Goal: Obtain resource: Obtain resource

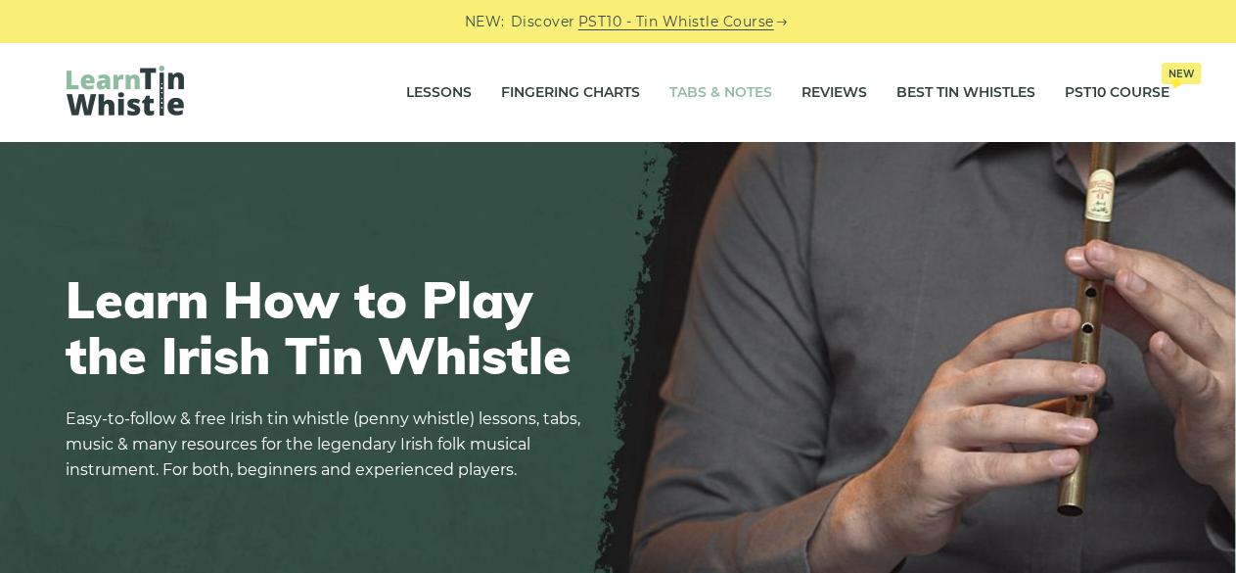
click at [701, 95] on link "Tabs & Notes" at bounding box center [722, 93] width 103 height 49
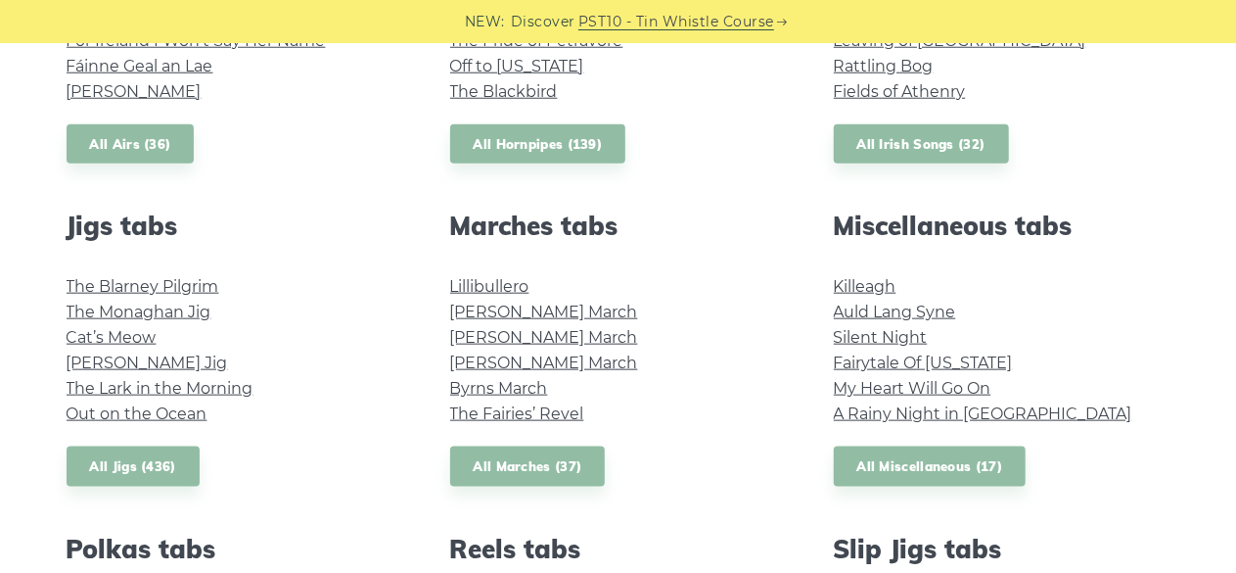
scroll to position [979, 0]
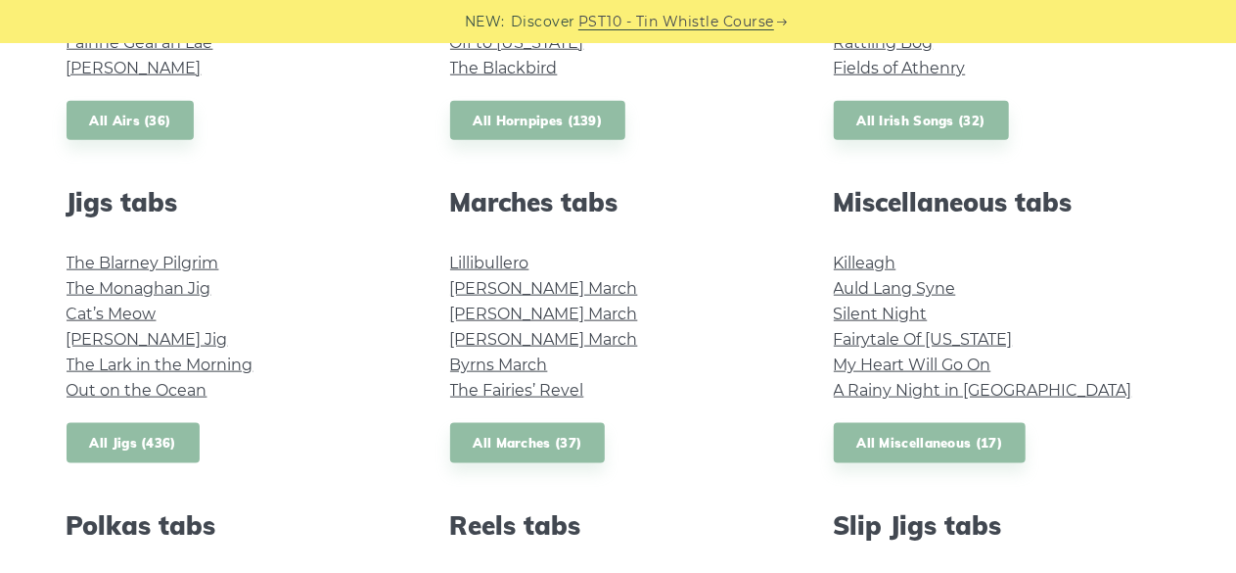
click at [157, 444] on link "All Jigs (436)" at bounding box center [133, 443] width 133 height 40
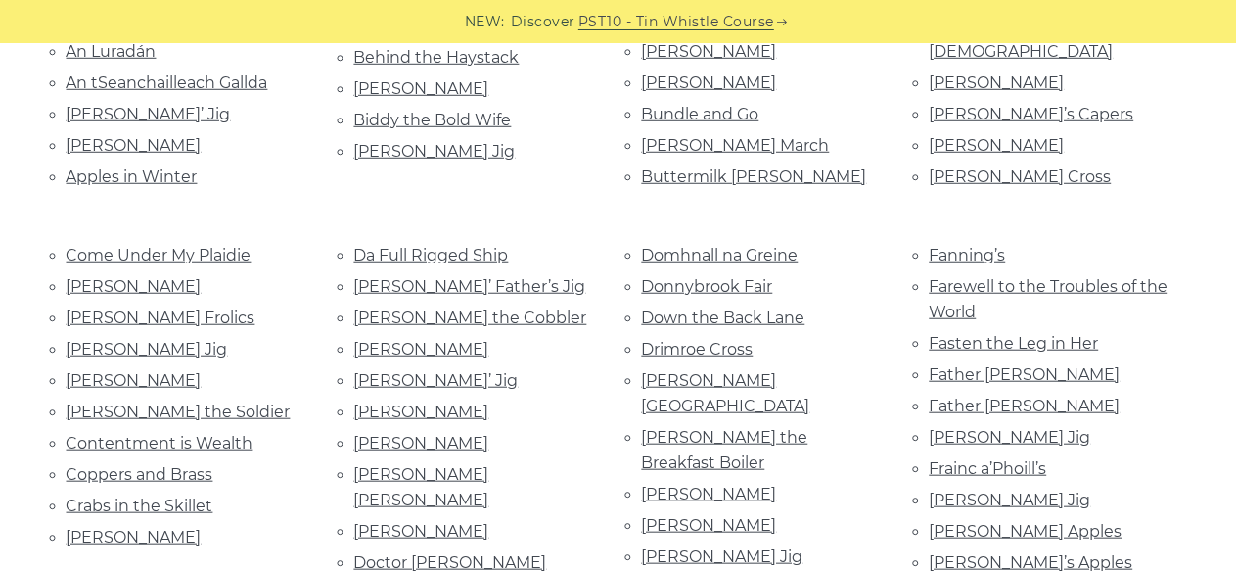
scroll to position [744, 0]
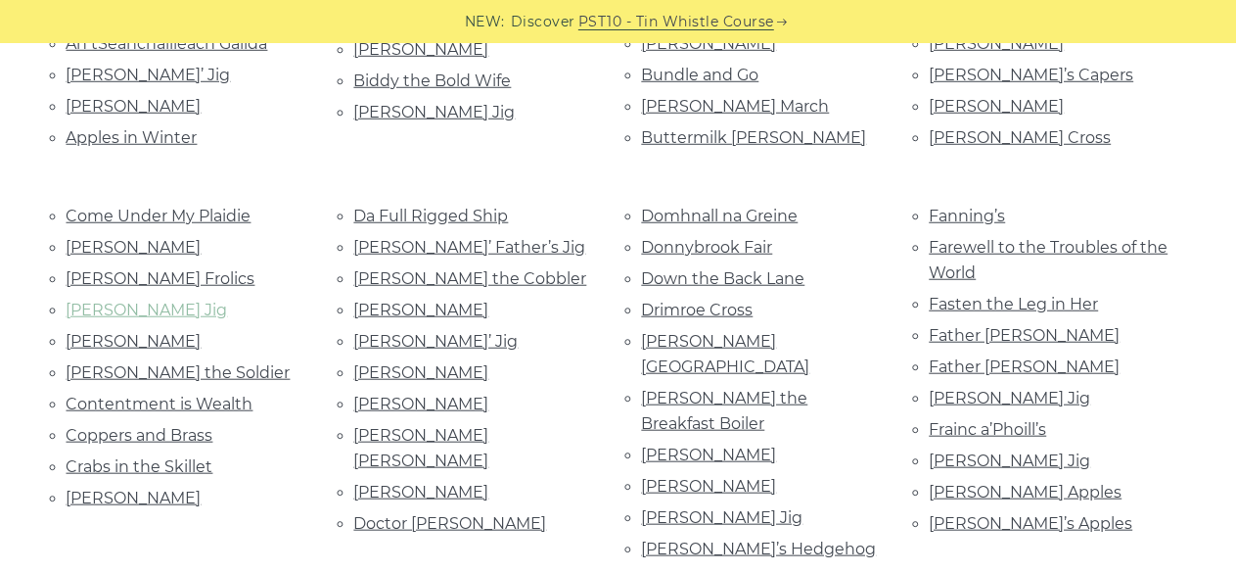
click at [143, 303] on link "[PERSON_NAME] Jig" at bounding box center [148, 310] width 162 height 19
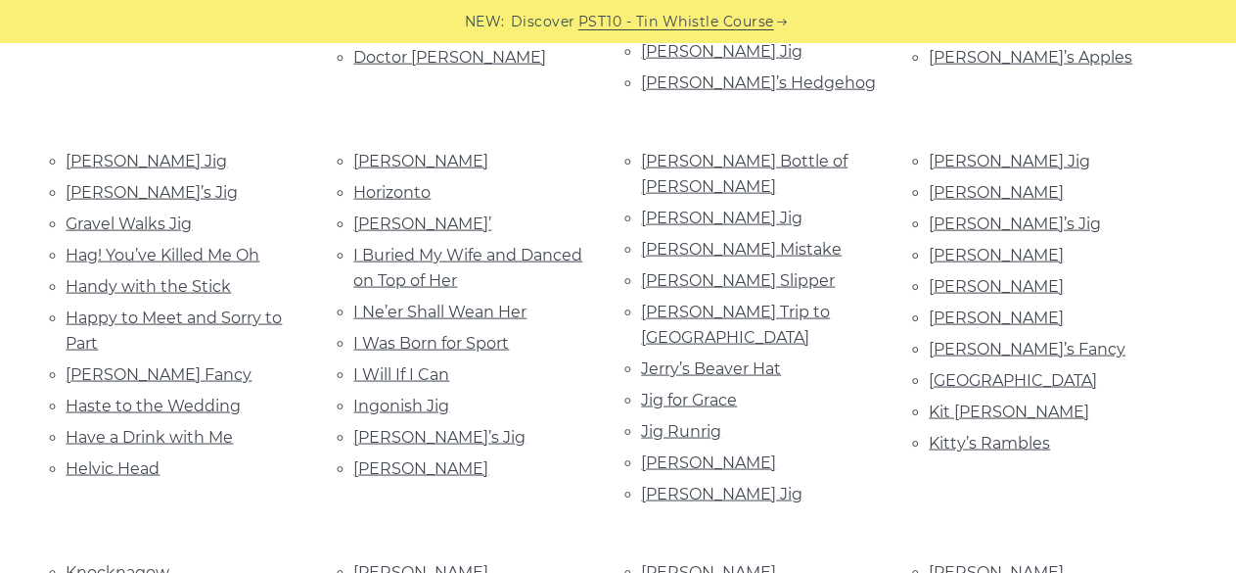
scroll to position [1214, 0]
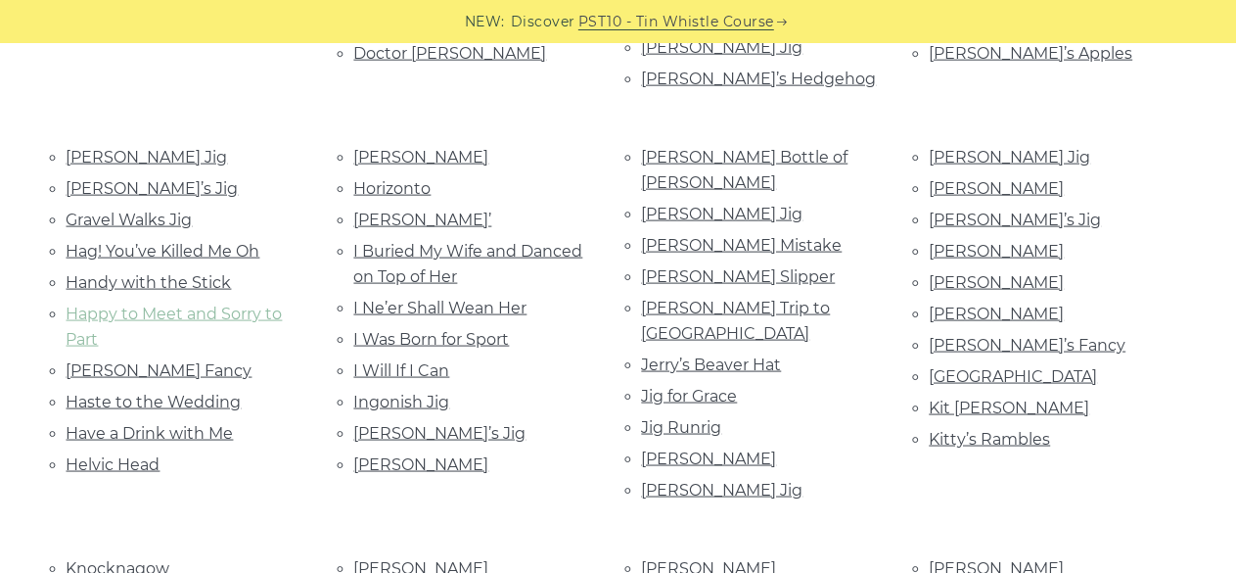
click at [94, 304] on link "Happy to Meet and Sorry to Part" at bounding box center [175, 326] width 216 height 44
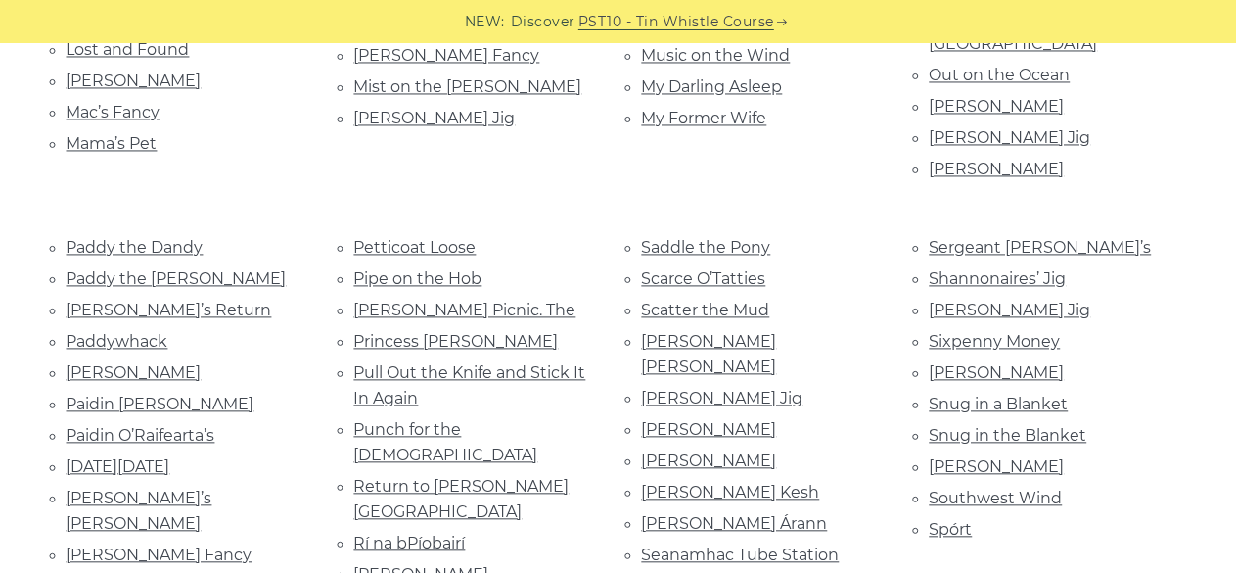
scroll to position [1958, 0]
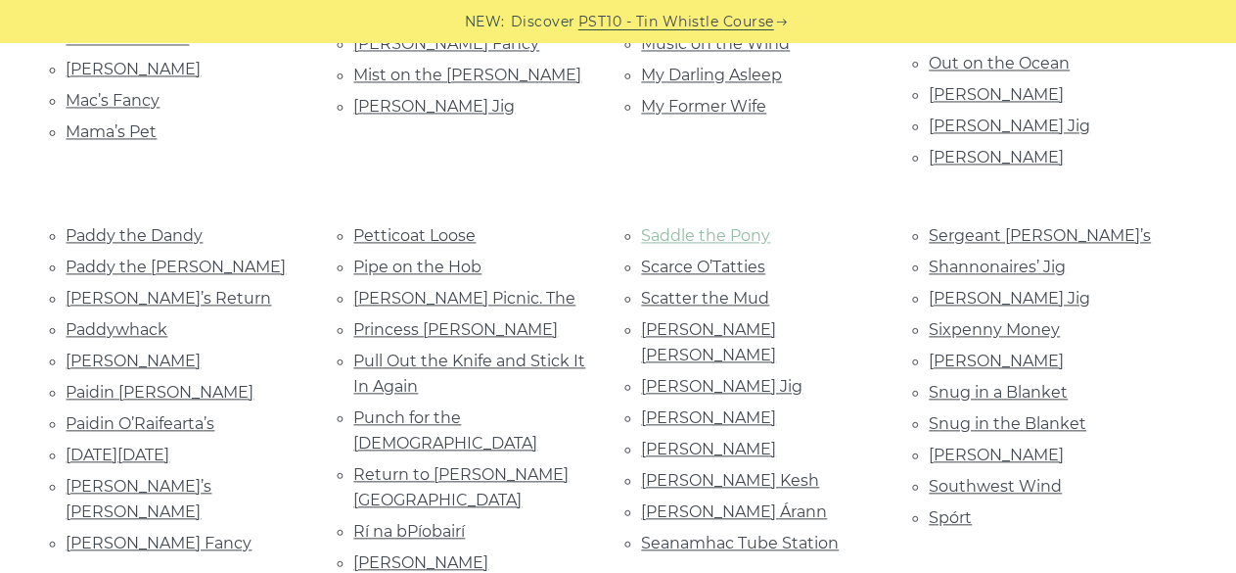
click at [714, 226] on link "Saddle the Pony" at bounding box center [706, 235] width 129 height 19
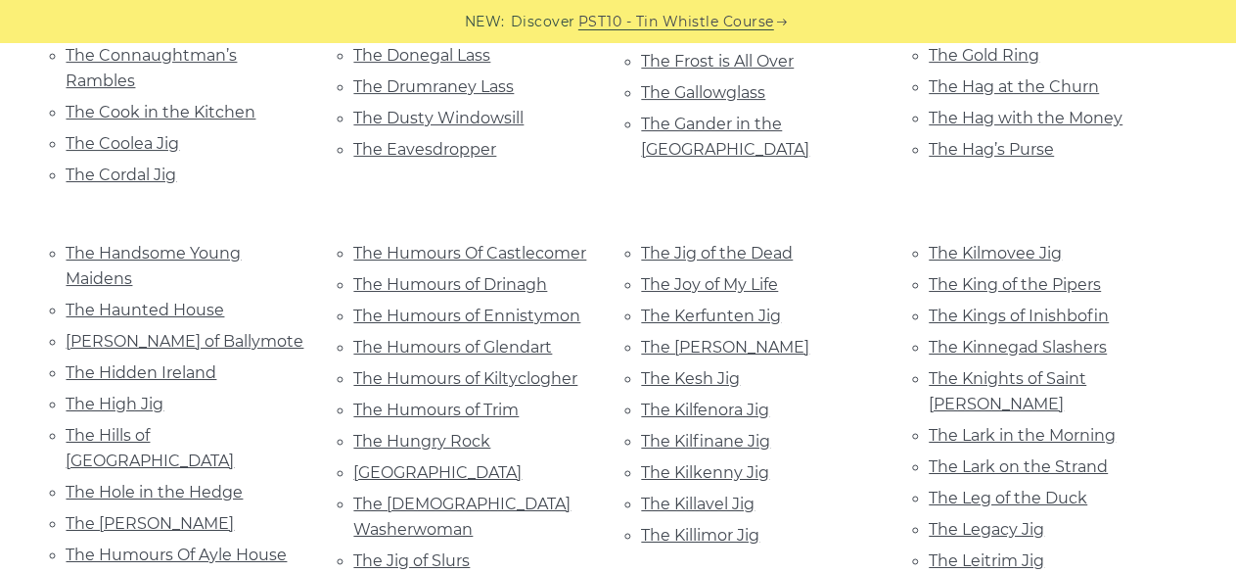
scroll to position [3289, 0]
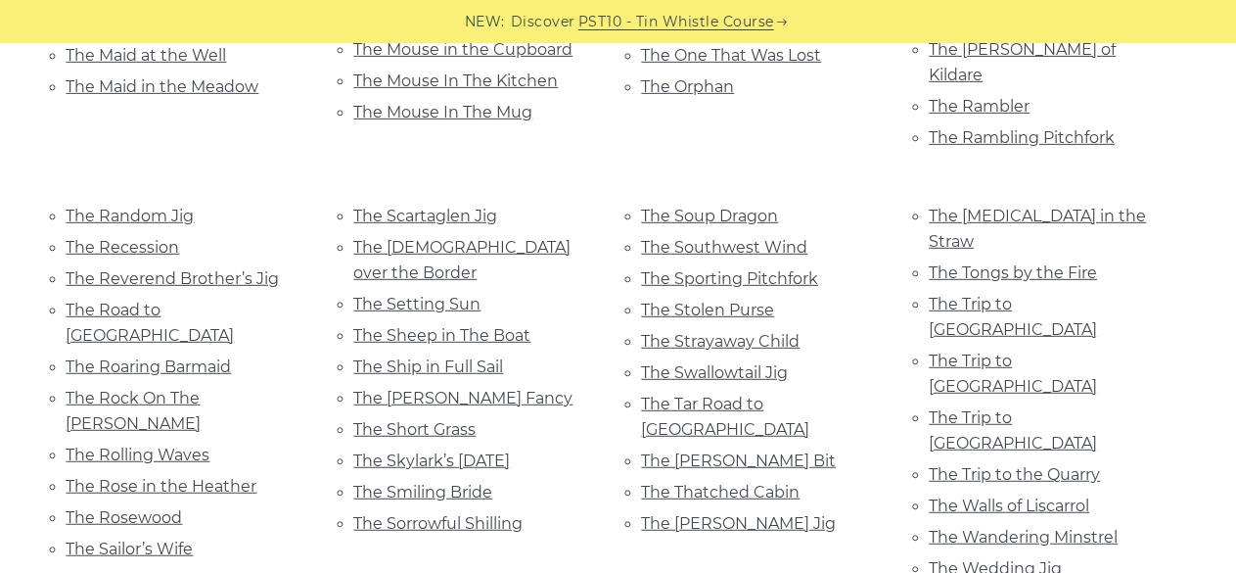
scroll to position [4112, 0]
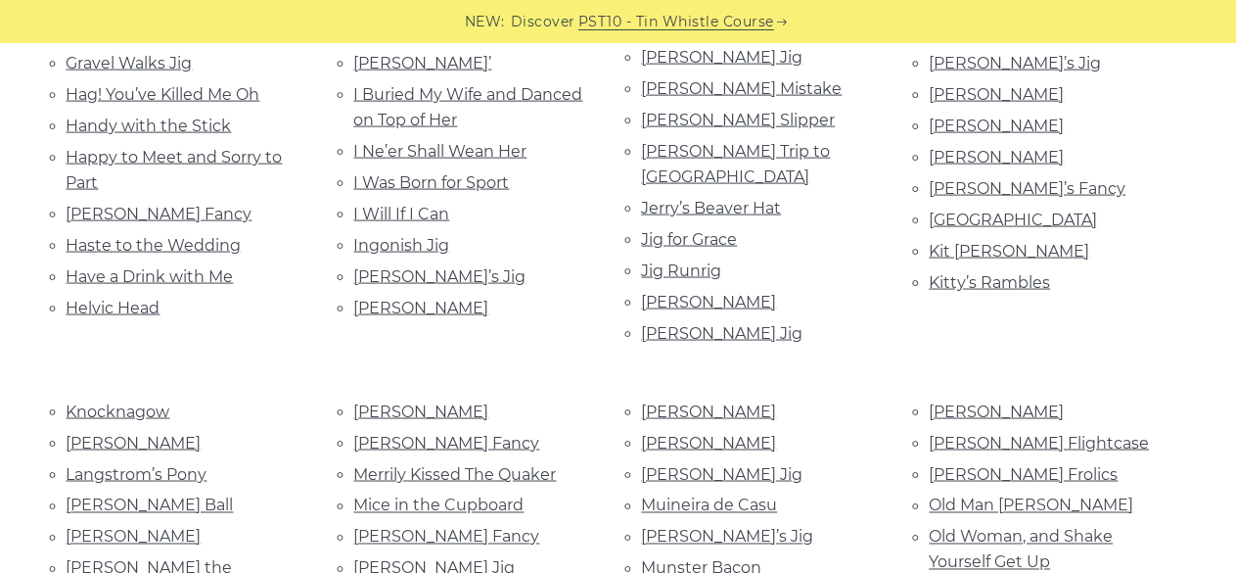
scroll to position [1331, 0]
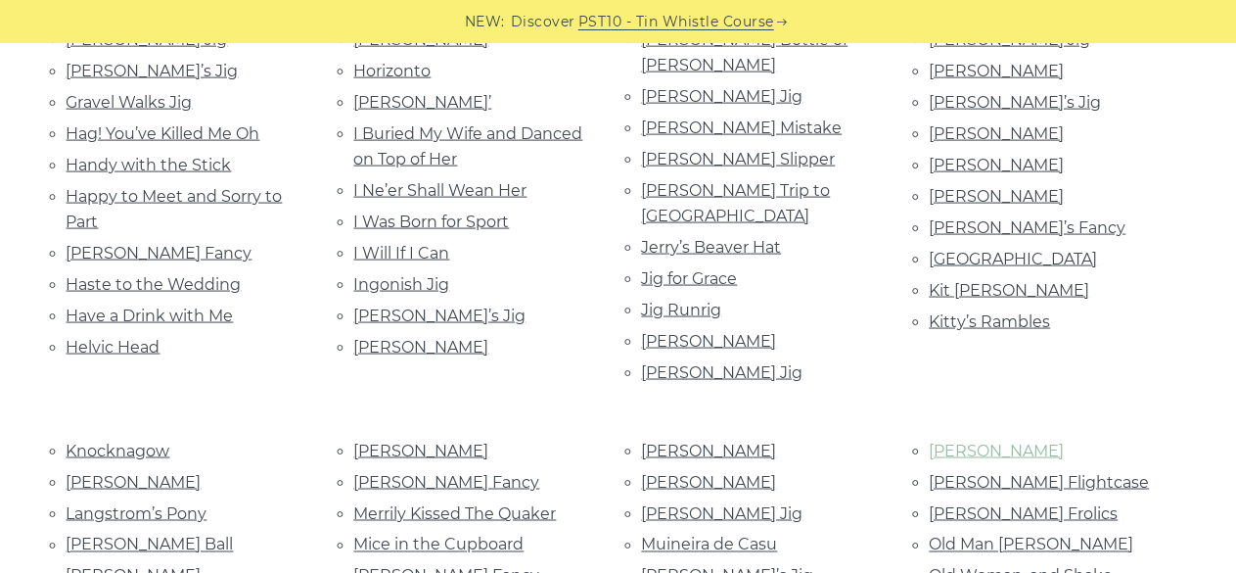
click at [968, 442] on link "Nora Criona" at bounding box center [997, 451] width 135 height 19
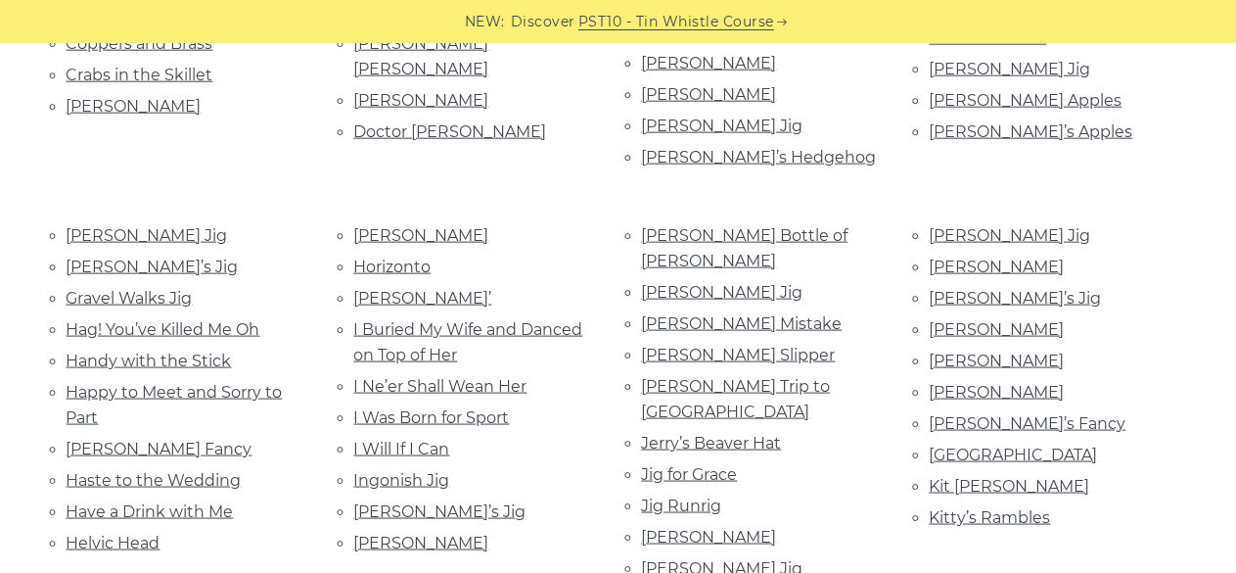
scroll to position [1175, 0]
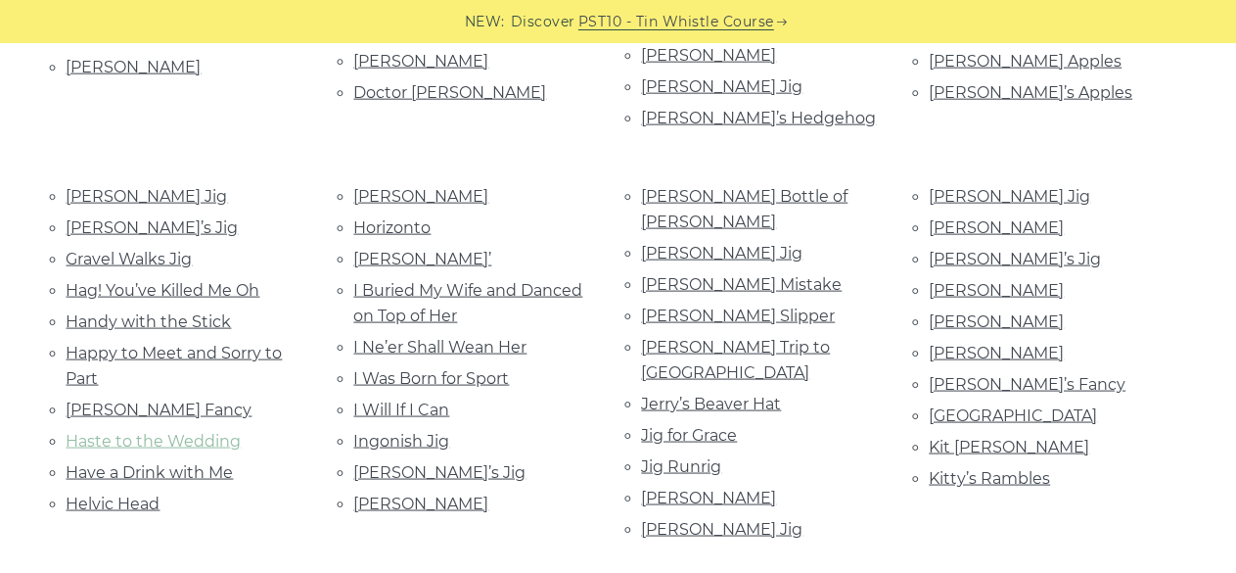
click at [219, 432] on link "Haste to the Wedding" at bounding box center [154, 441] width 175 height 19
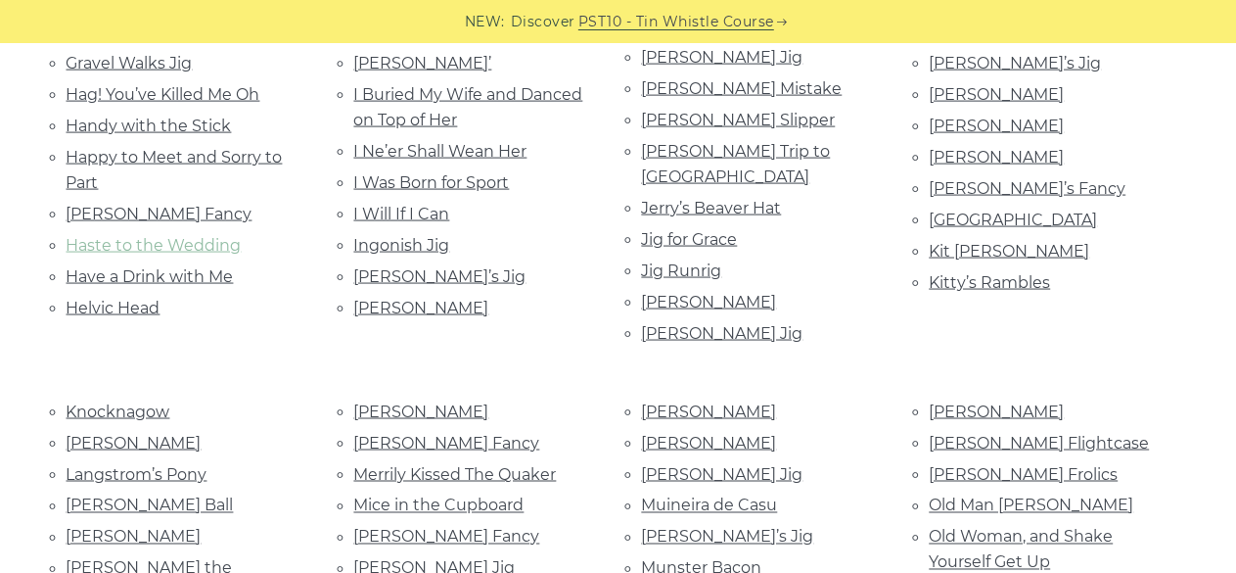
scroll to position [1488, 0]
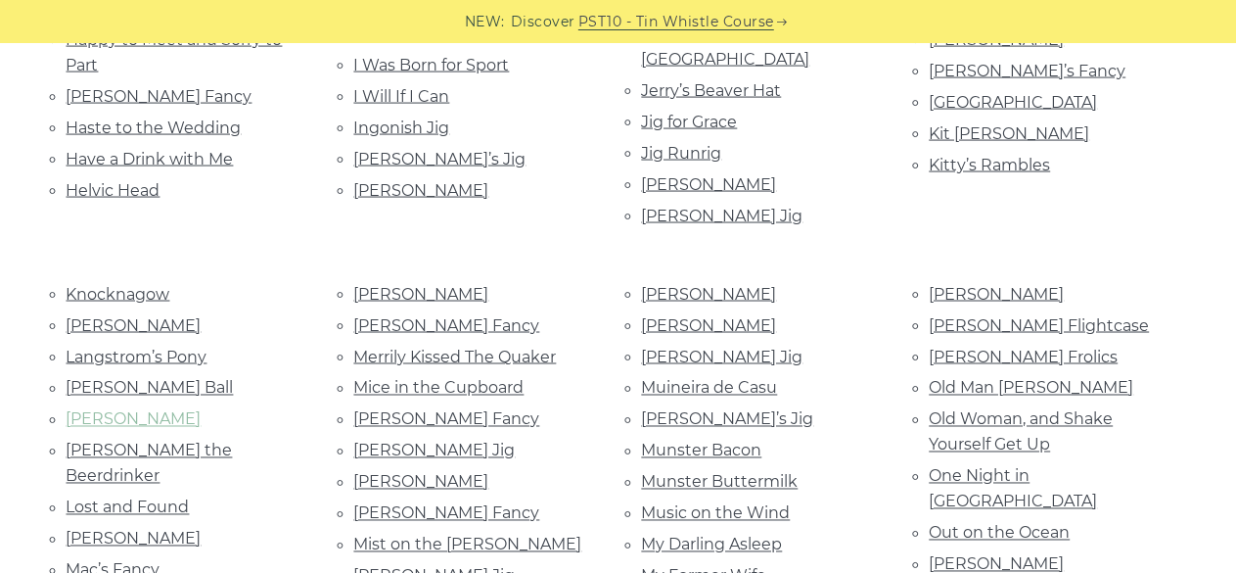
click at [124, 410] on link "Larry O’Gaff" at bounding box center [134, 419] width 135 height 19
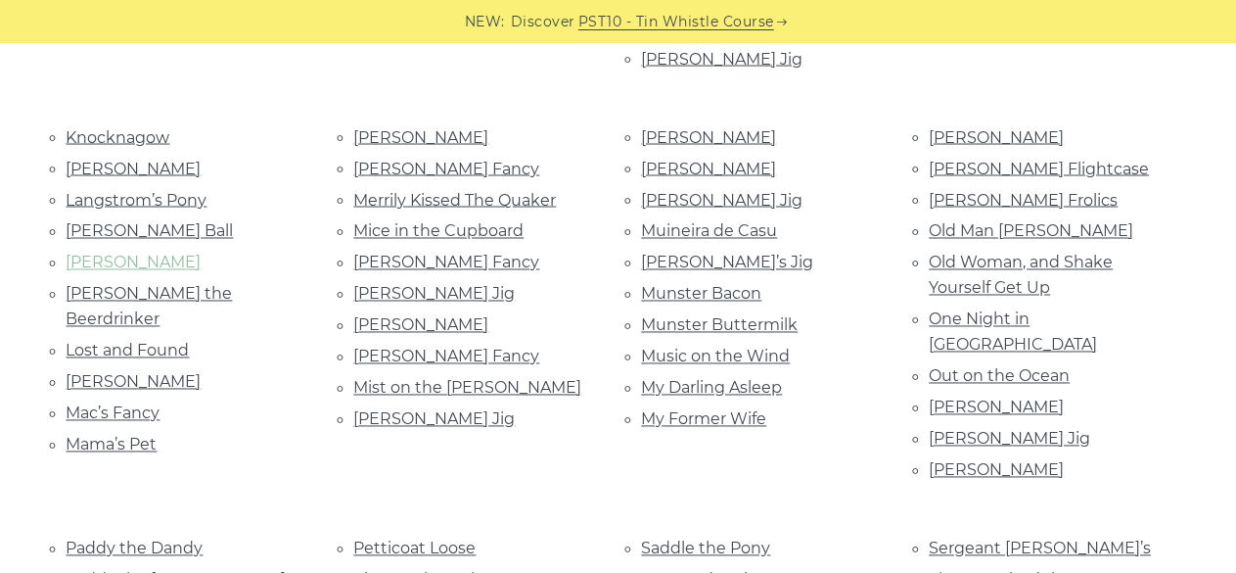
scroll to position [1684, 0]
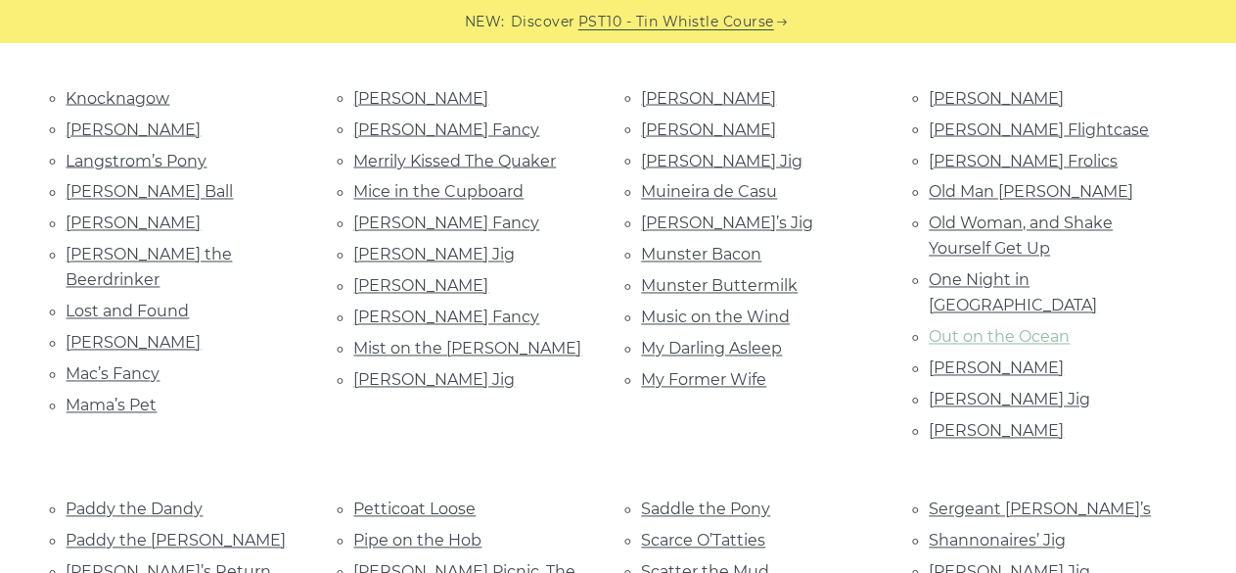
click at [958, 328] on link "Out on the Ocean" at bounding box center [1000, 337] width 141 height 19
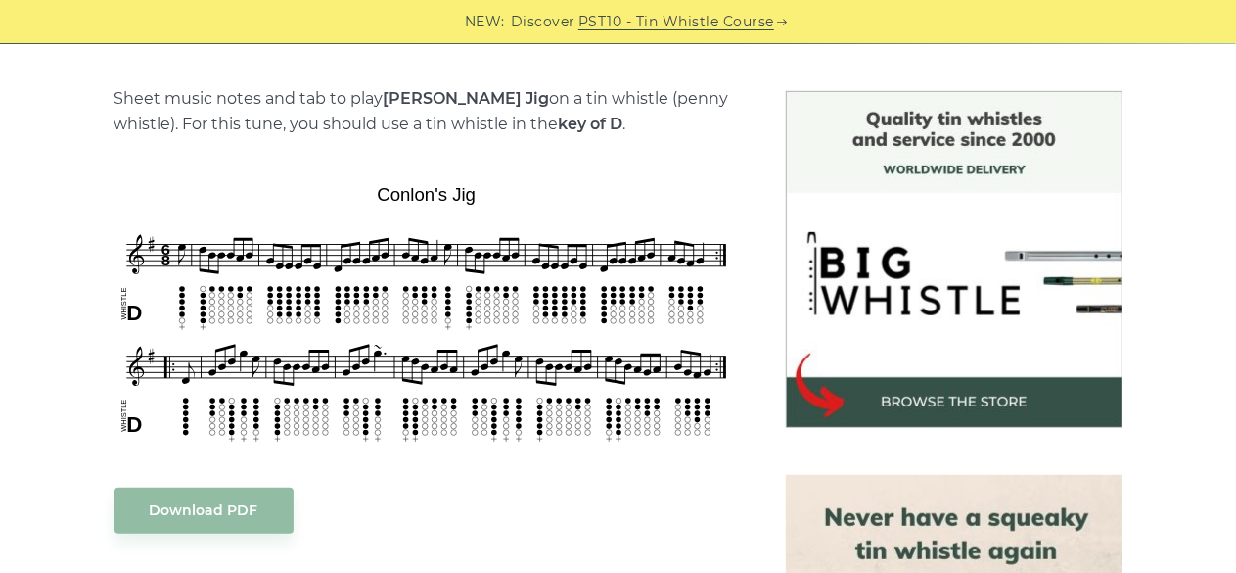
scroll to position [509, 0]
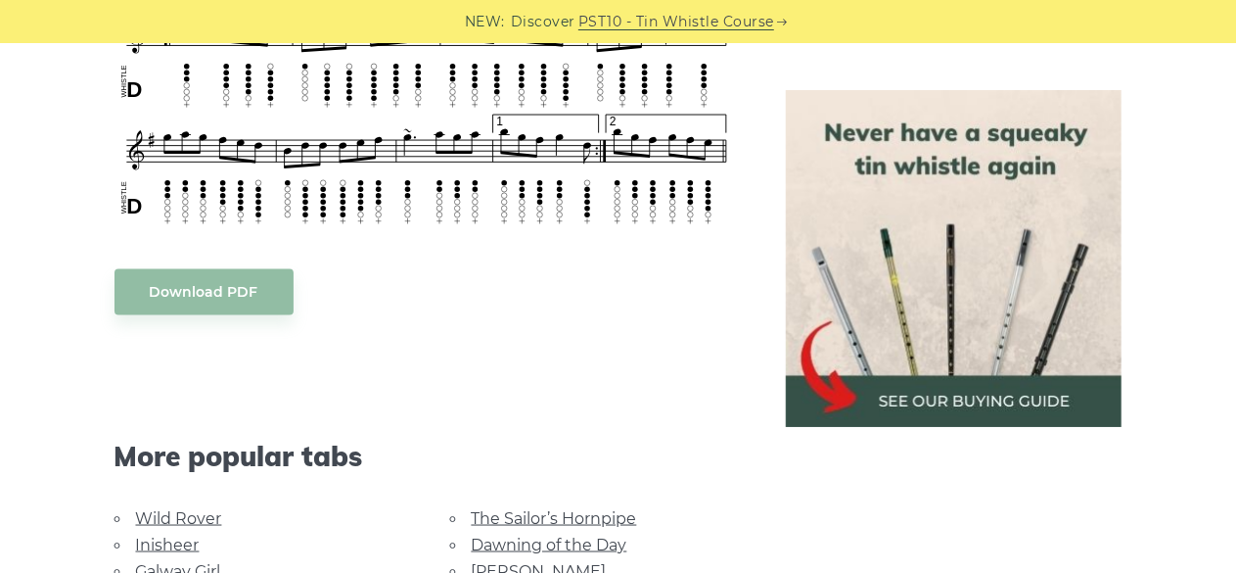
scroll to position [1230, 0]
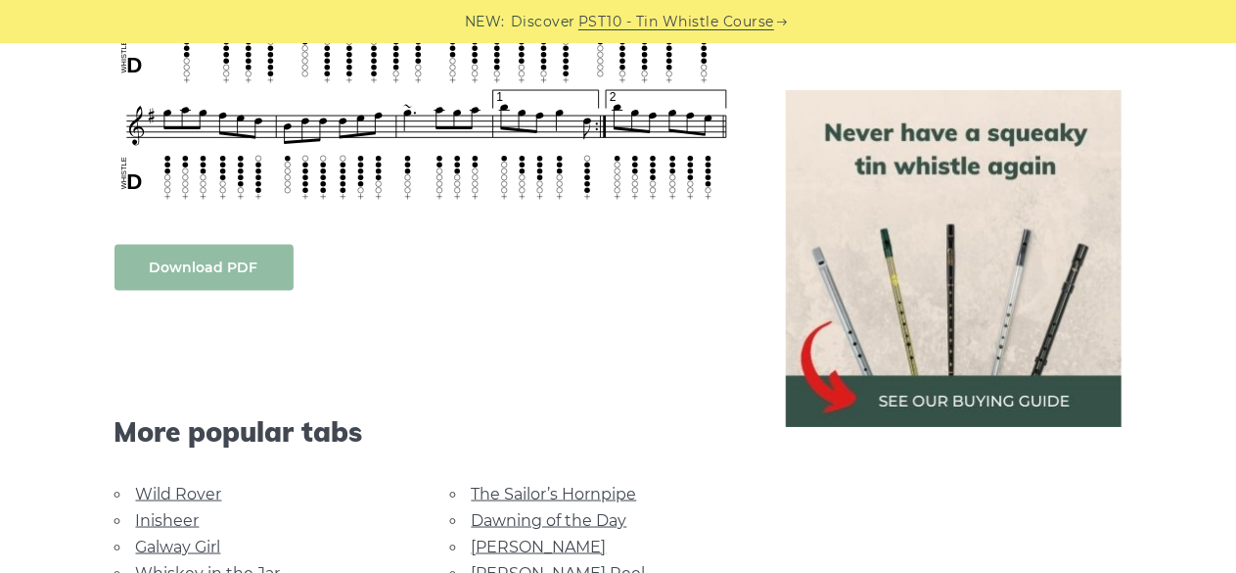
click at [259, 245] on link "Download PDF" at bounding box center [204, 268] width 179 height 46
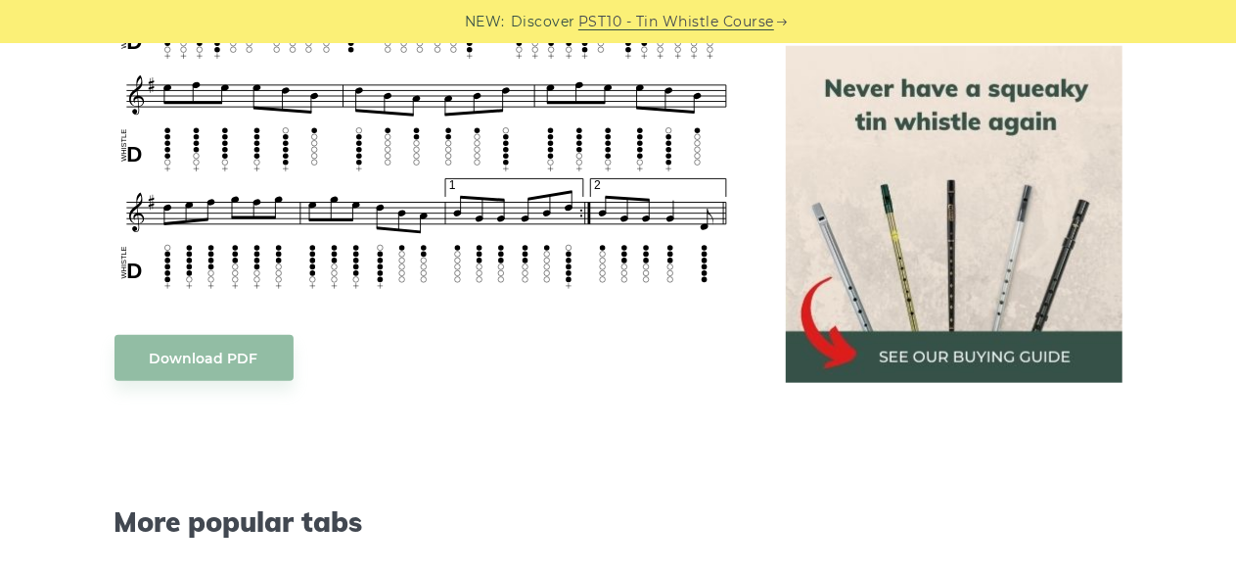
scroll to position [901, 0]
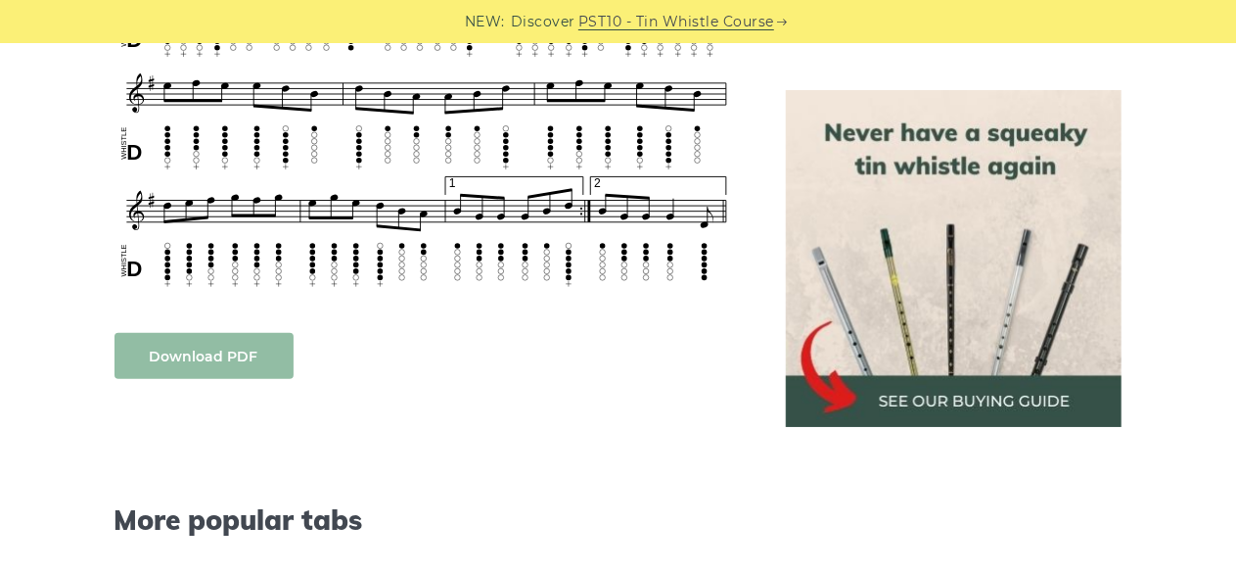
click at [191, 365] on link "Download PDF" at bounding box center [204, 356] width 179 height 46
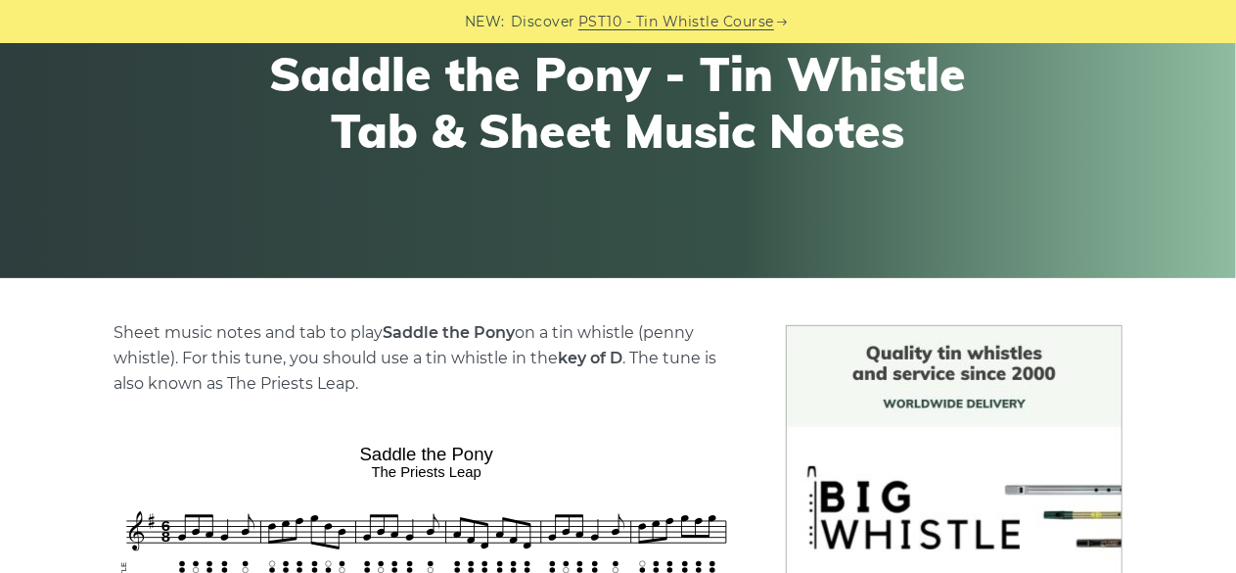
scroll to position [235, 0]
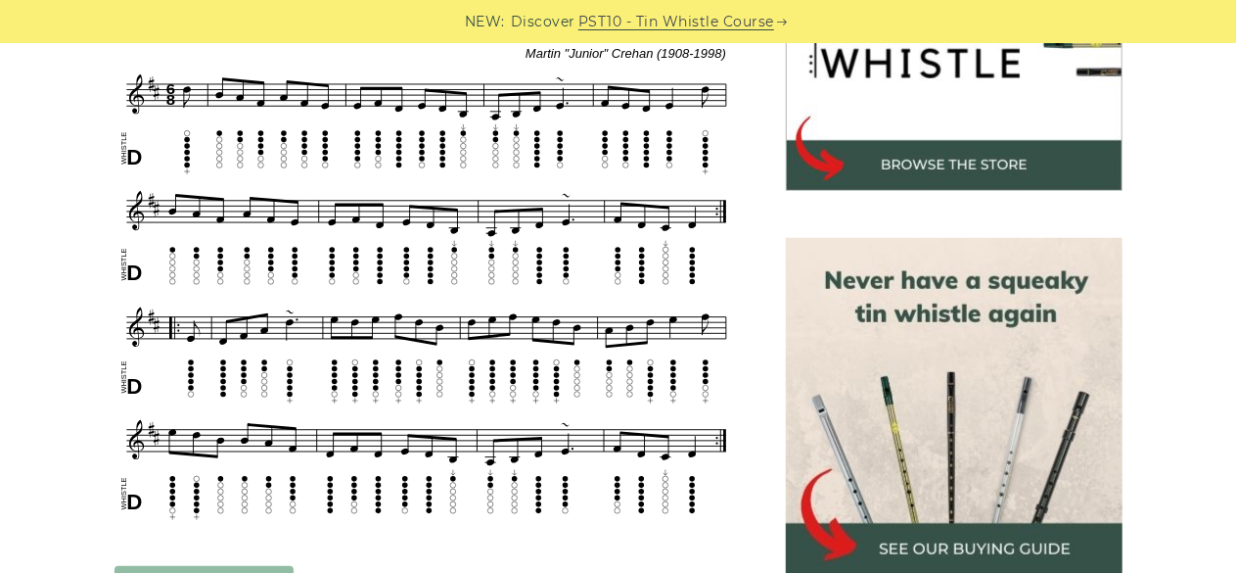
scroll to position [705, 0]
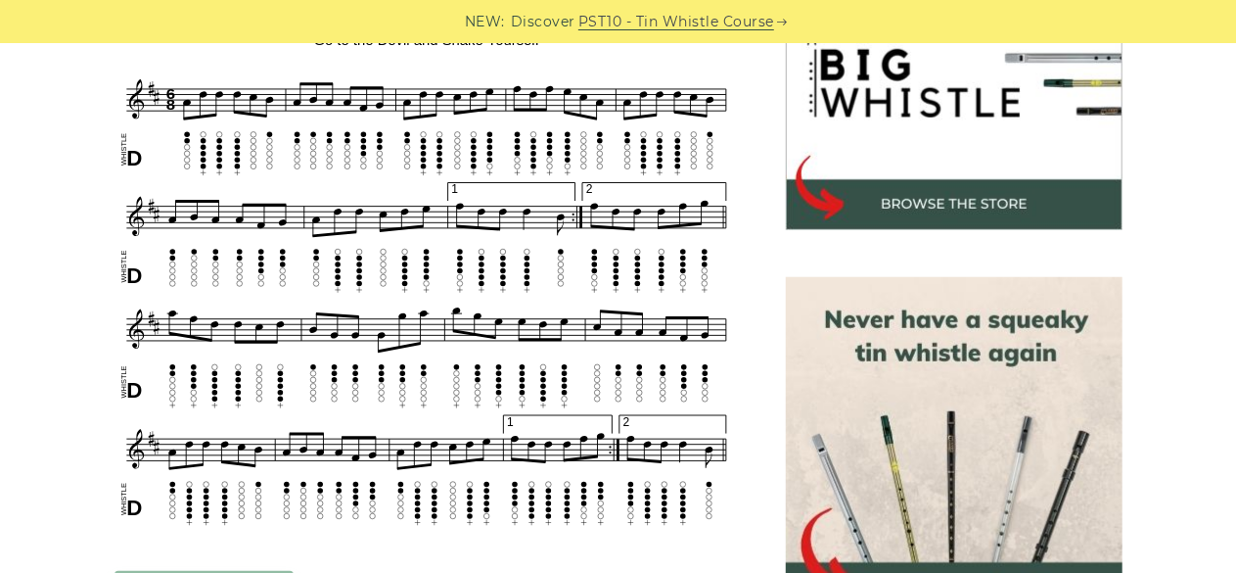
scroll to position [666, 0]
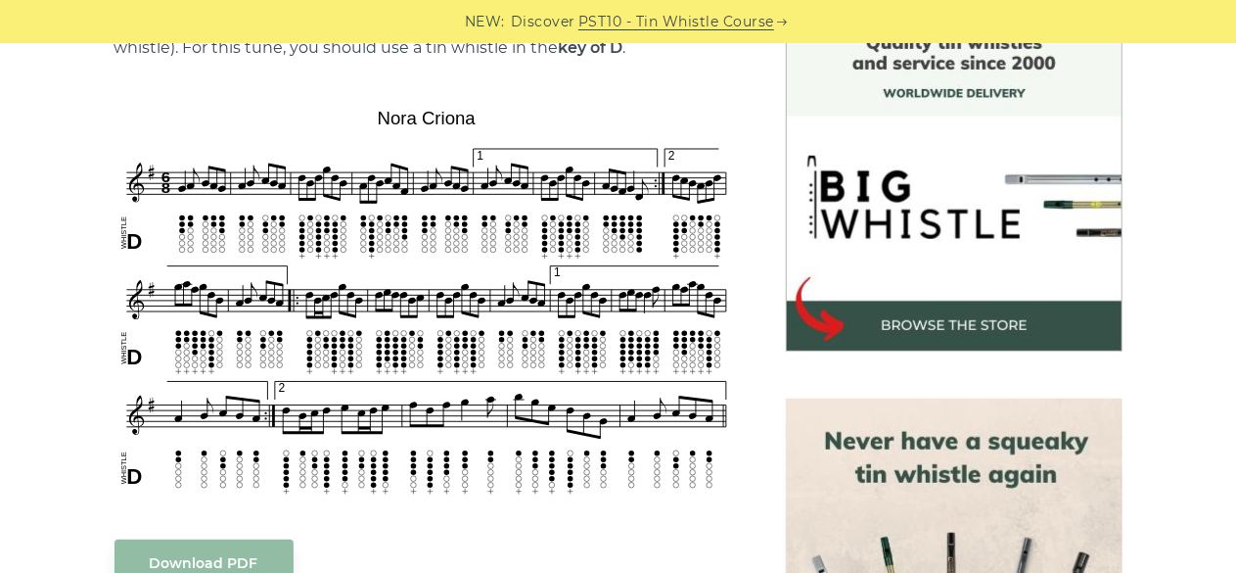
scroll to position [548, 0]
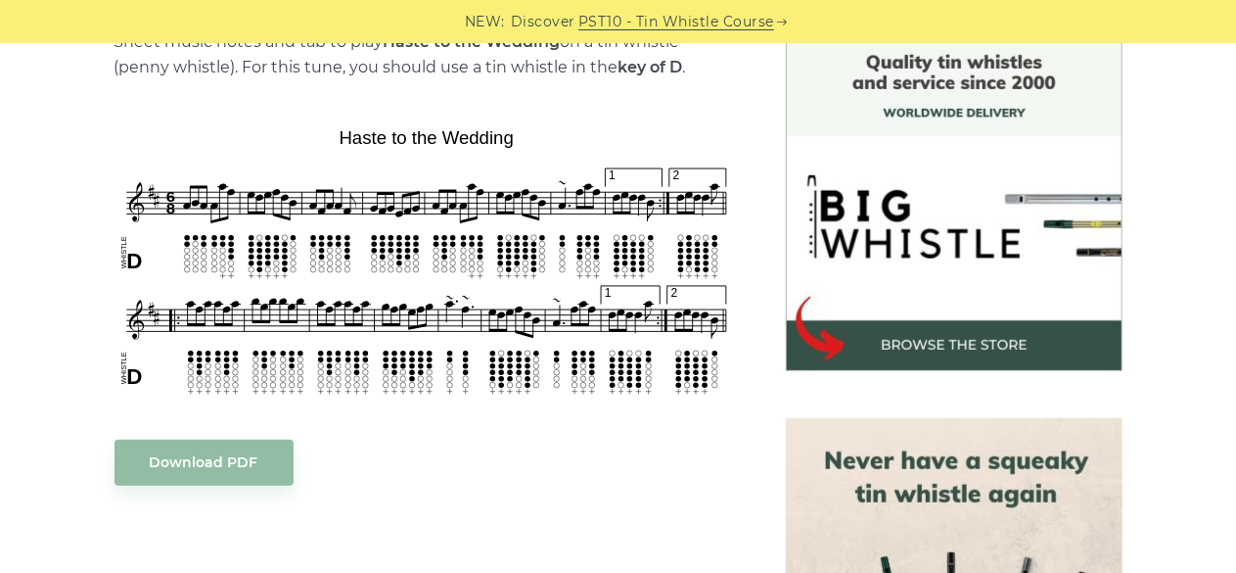
scroll to position [548, 0]
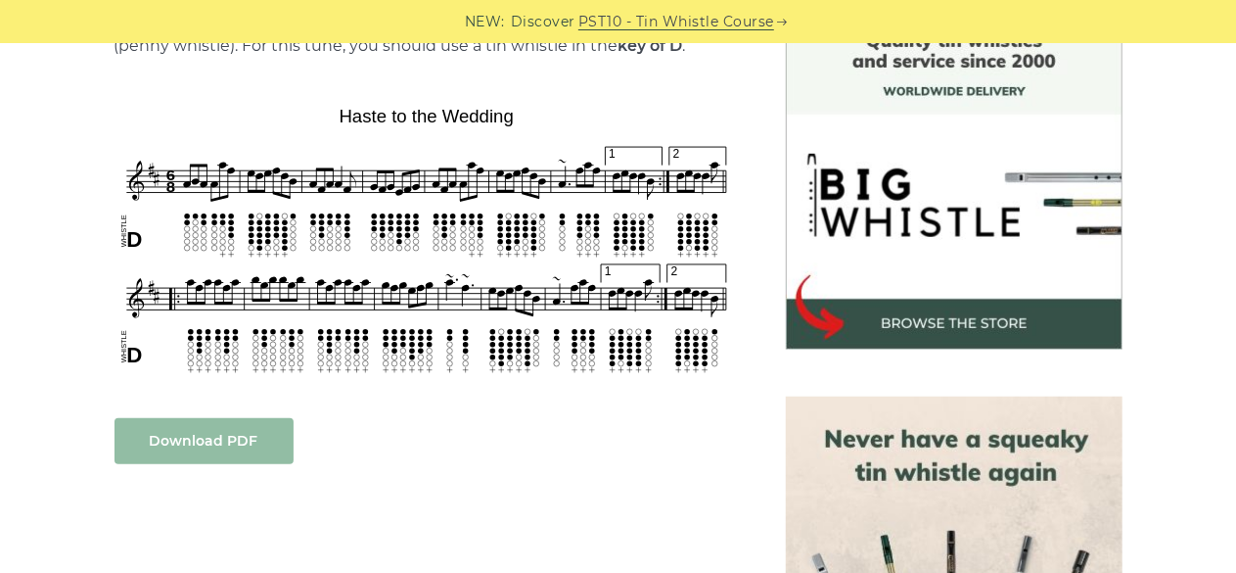
click at [209, 432] on link "Download PDF" at bounding box center [204, 441] width 179 height 46
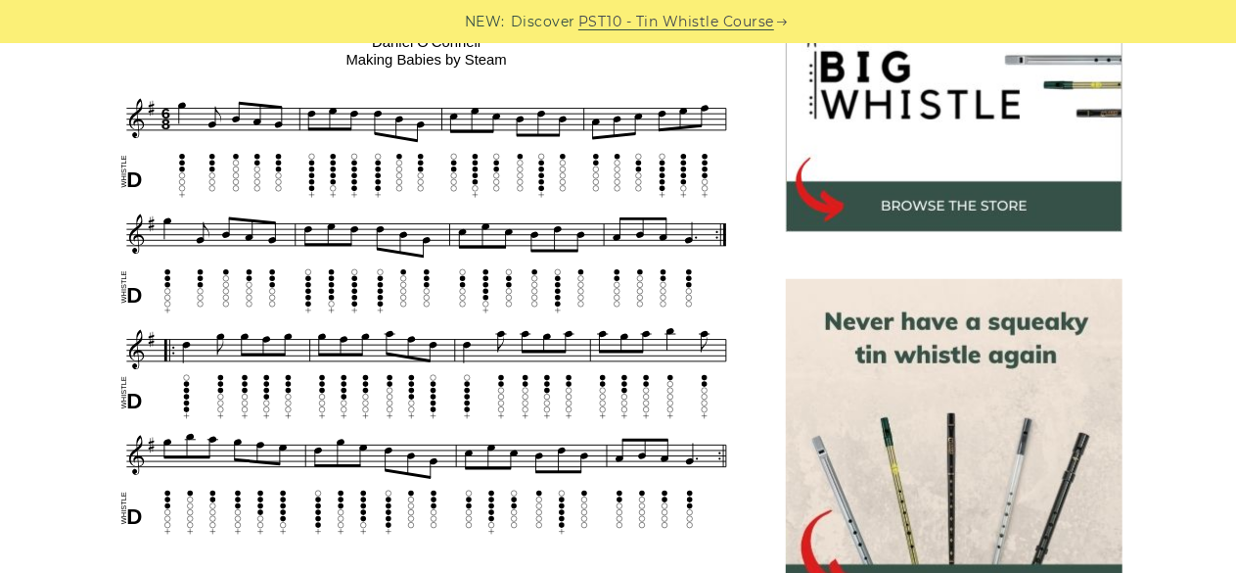
scroll to position [705, 0]
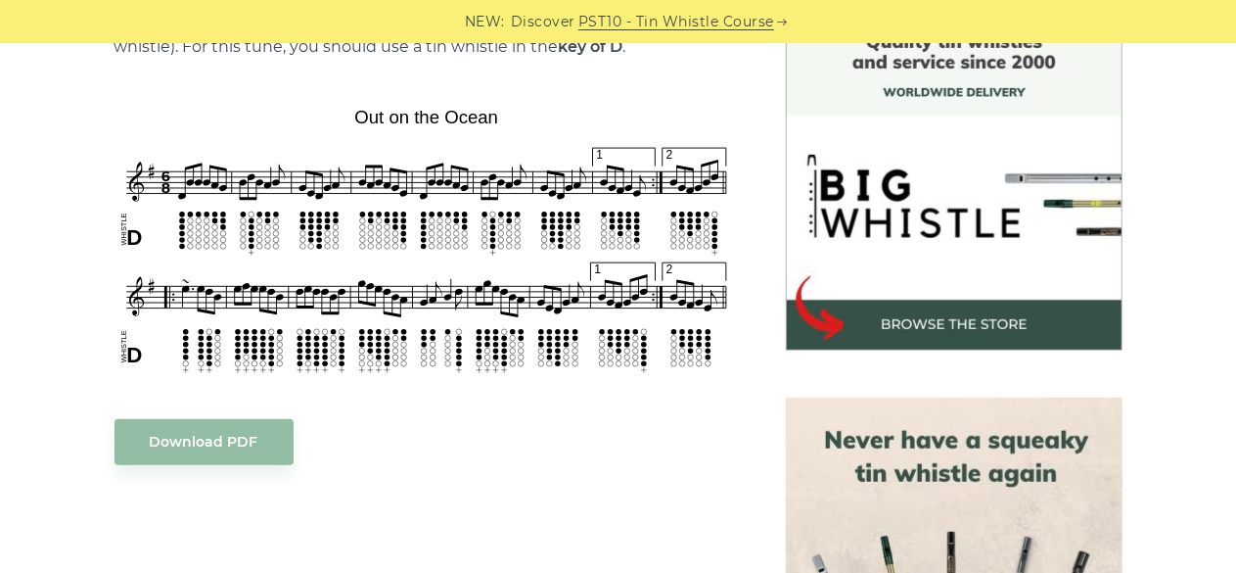
scroll to position [548, 0]
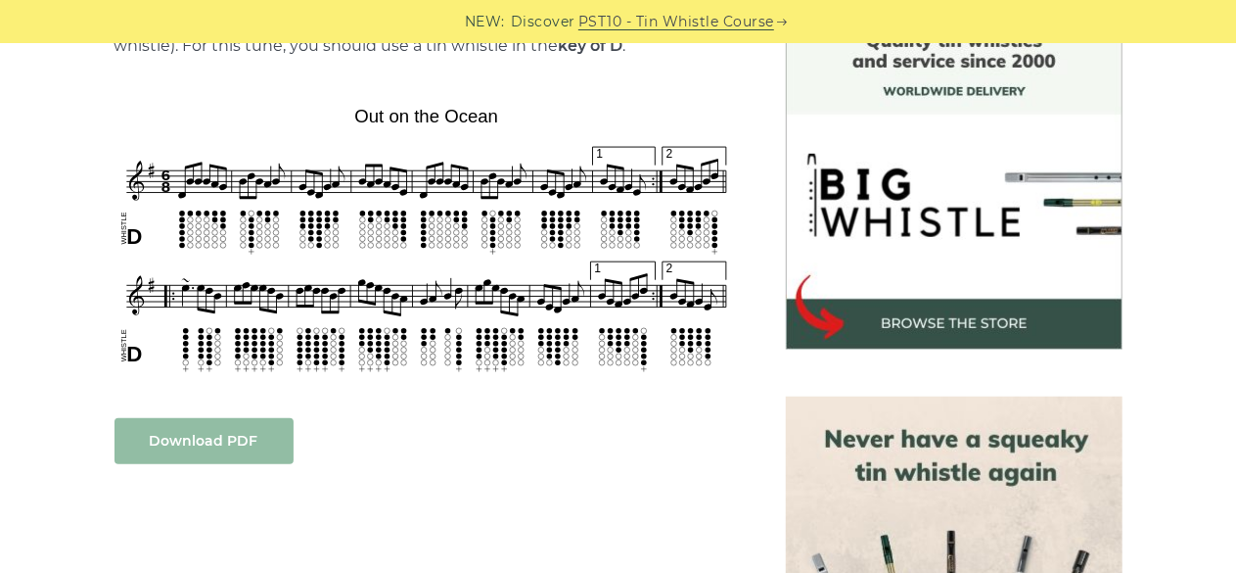
click at [164, 447] on link "Download PDF" at bounding box center [204, 441] width 179 height 46
